Goal: Task Accomplishment & Management: Manage account settings

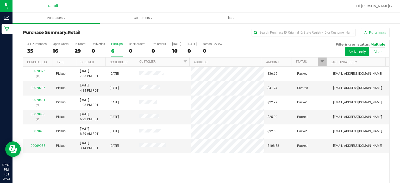
click at [116, 43] on div "PickUps" at bounding box center [116, 44] width 11 height 4
click at [0, 0] on input "PickUps 6" at bounding box center [0, 0] width 0 height 0
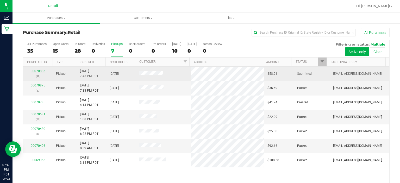
click at [36, 71] on link "00070886" at bounding box center [38, 71] width 15 height 4
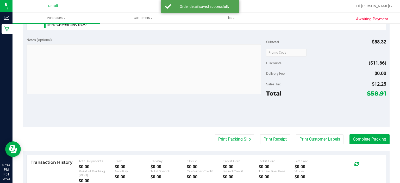
scroll to position [244, 0]
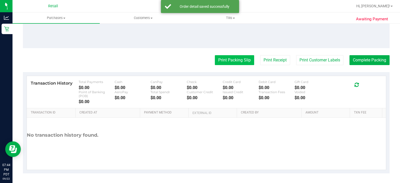
click at [232, 60] on button "Print Packing Slip" at bounding box center [234, 60] width 39 height 10
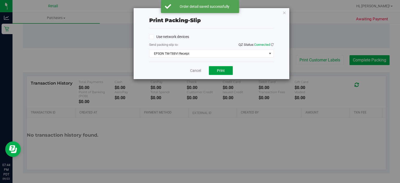
click at [219, 72] on button "Print" at bounding box center [221, 70] width 24 height 9
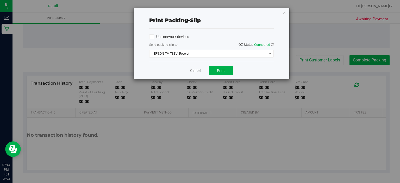
click at [196, 71] on link "Cancel" at bounding box center [195, 70] width 11 height 5
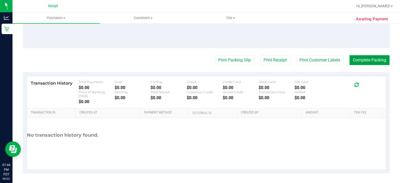
click at [365, 59] on button "Complete Packing" at bounding box center [370, 60] width 40 height 10
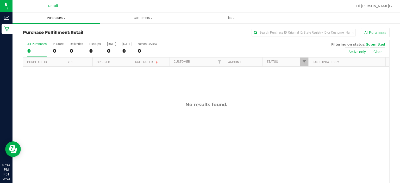
click at [59, 16] on span "Purchases" at bounding box center [56, 18] width 87 height 5
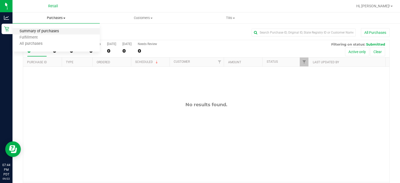
click at [54, 31] on span "Summary of purchases" at bounding box center [39, 31] width 53 height 4
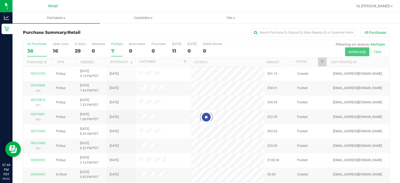
click at [117, 44] on div "PickUps" at bounding box center [116, 44] width 11 height 4
click at [0, 0] on input "PickUps 7" at bounding box center [0, 0] width 0 height 0
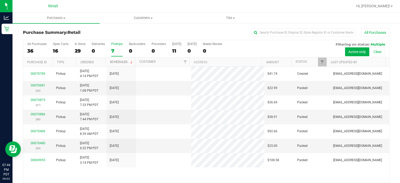
click at [122, 62] on link "Scheduled" at bounding box center [122, 62] width 24 height 4
click at [117, 47] on label "PickUps 7" at bounding box center [116, 49] width 11 height 14
click at [0, 0] on input "PickUps 7" at bounding box center [0, 0] width 0 height 0
click at [115, 46] on label "PickUps 7" at bounding box center [116, 49] width 11 height 14
click at [0, 0] on input "PickUps 7" at bounding box center [0, 0] width 0 height 0
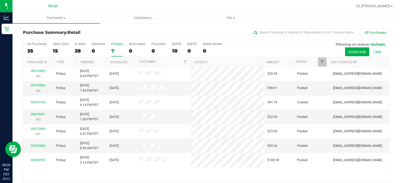
click at [115, 47] on label "PickUps 7" at bounding box center [116, 49] width 11 height 14
click at [0, 0] on input "PickUps 7" at bounding box center [0, 0] width 0 height 0
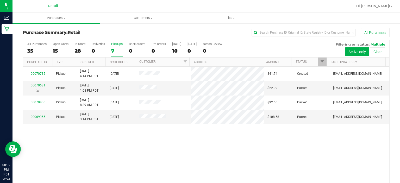
click at [115, 44] on div "PickUps" at bounding box center [116, 44] width 11 height 4
click at [0, 0] on input "PickUps 7" at bounding box center [0, 0] width 0 height 0
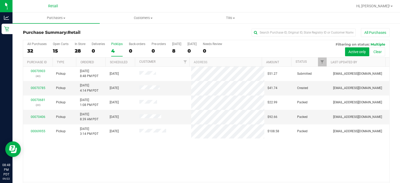
click at [116, 43] on div "PickUps" at bounding box center [116, 44] width 11 height 4
click at [0, 0] on input "PickUps 4" at bounding box center [0, 0] width 0 height 0
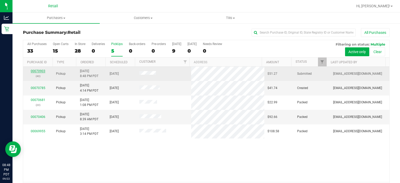
click at [38, 70] on link "00070903" at bounding box center [38, 71] width 15 height 4
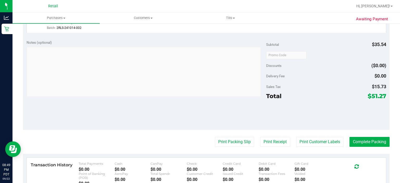
scroll to position [163, 0]
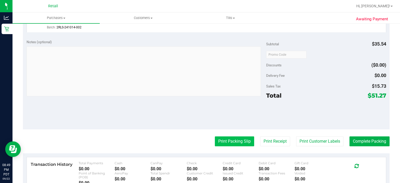
click at [229, 140] on button "Print Packing Slip" at bounding box center [234, 142] width 39 height 10
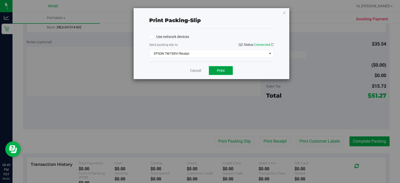
click at [232, 71] on button "Print" at bounding box center [221, 70] width 24 height 9
click at [195, 68] on link "Cancel" at bounding box center [195, 70] width 11 height 5
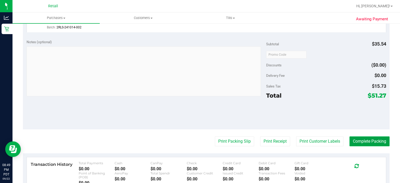
click at [369, 143] on button "Complete Packing" at bounding box center [370, 142] width 40 height 10
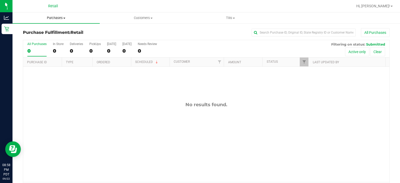
click at [54, 14] on uib-tab-heading "Purchases Summary of purchases Fulfillment All purchases" at bounding box center [56, 18] width 87 height 11
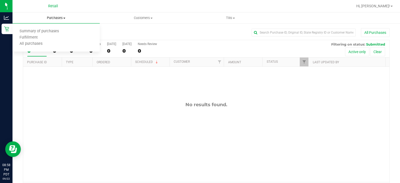
click at [48, 33] on span "Summary of purchases" at bounding box center [39, 31] width 53 height 4
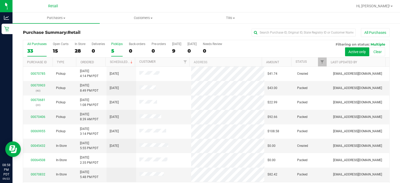
click at [112, 46] on label "PickUps 5" at bounding box center [116, 49] width 11 height 14
click at [0, 0] on input "PickUps 5" at bounding box center [0, 0] width 0 height 0
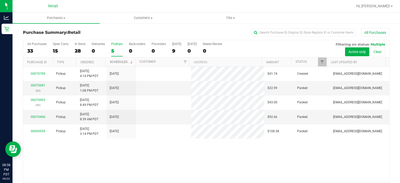
click at [121, 61] on link "Scheduled" at bounding box center [122, 62] width 24 height 4
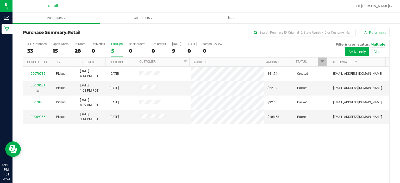
click at [114, 47] on label "PickUps 5" at bounding box center [116, 49] width 11 height 14
click at [0, 0] on input "PickUps 5" at bounding box center [0, 0] width 0 height 0
